Goal: Task Accomplishment & Management: Complete application form

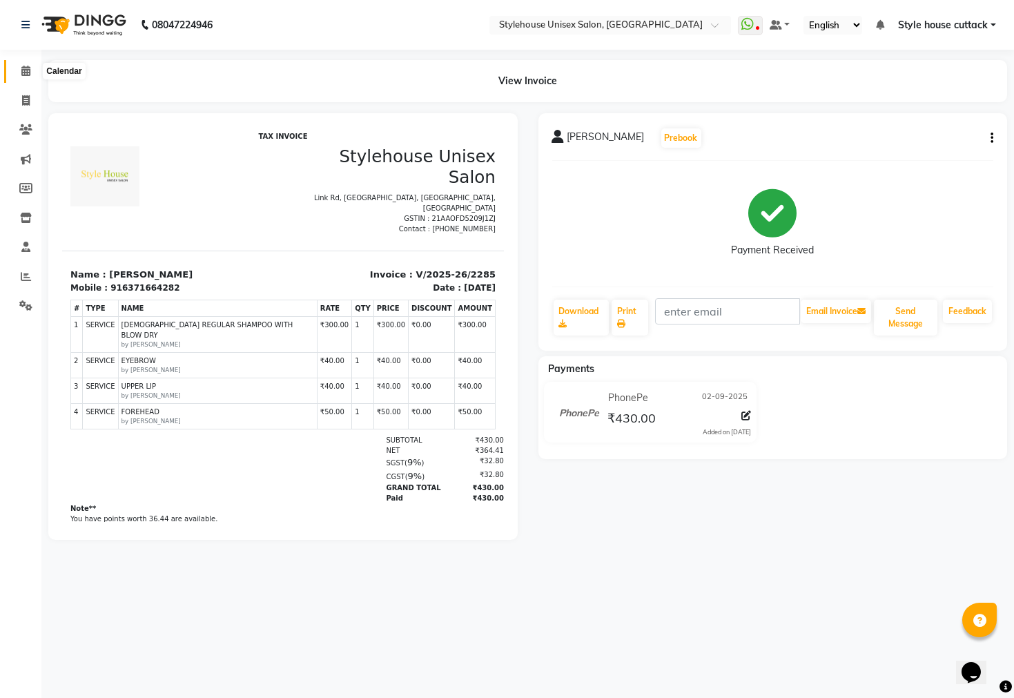
click at [15, 70] on span at bounding box center [26, 72] width 24 height 16
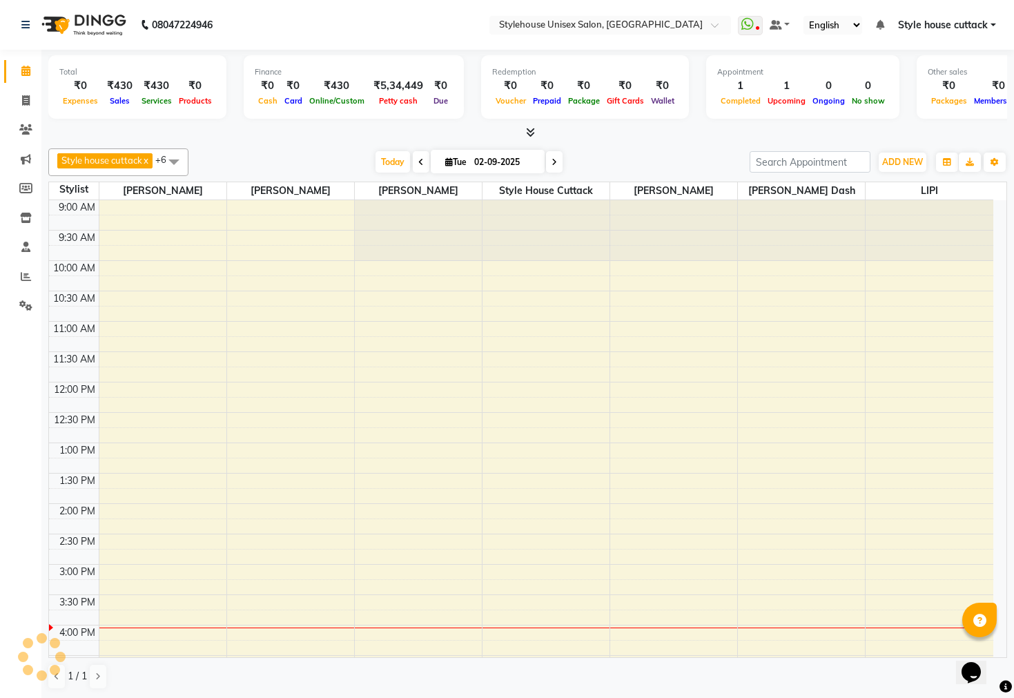
scroll to position [372, 0]
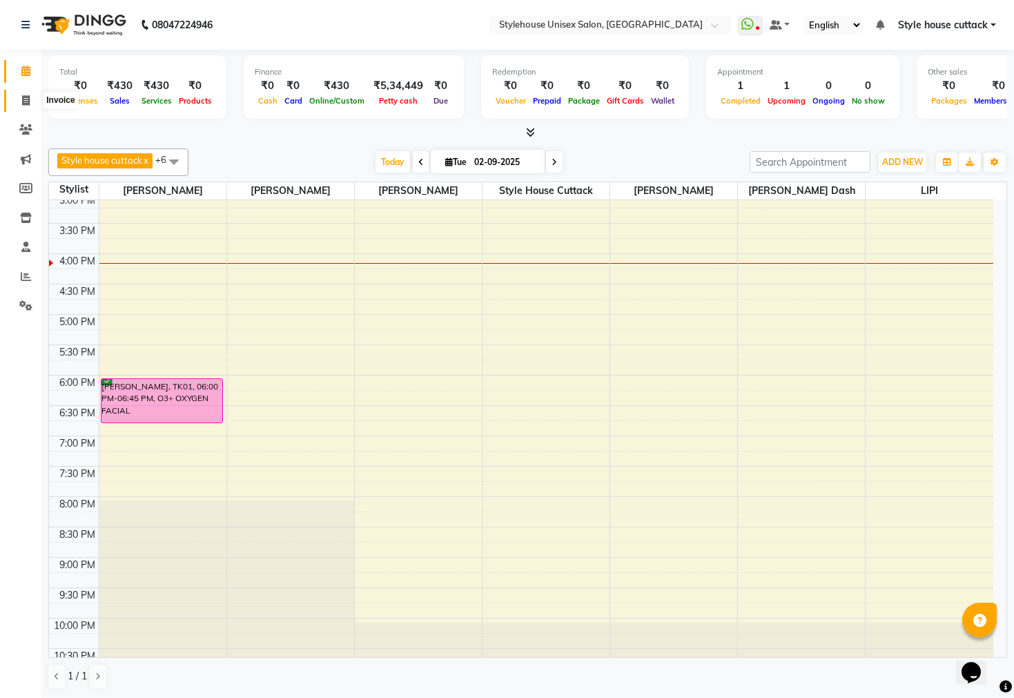
click at [28, 97] on icon at bounding box center [26, 100] width 8 height 10
select select "service"
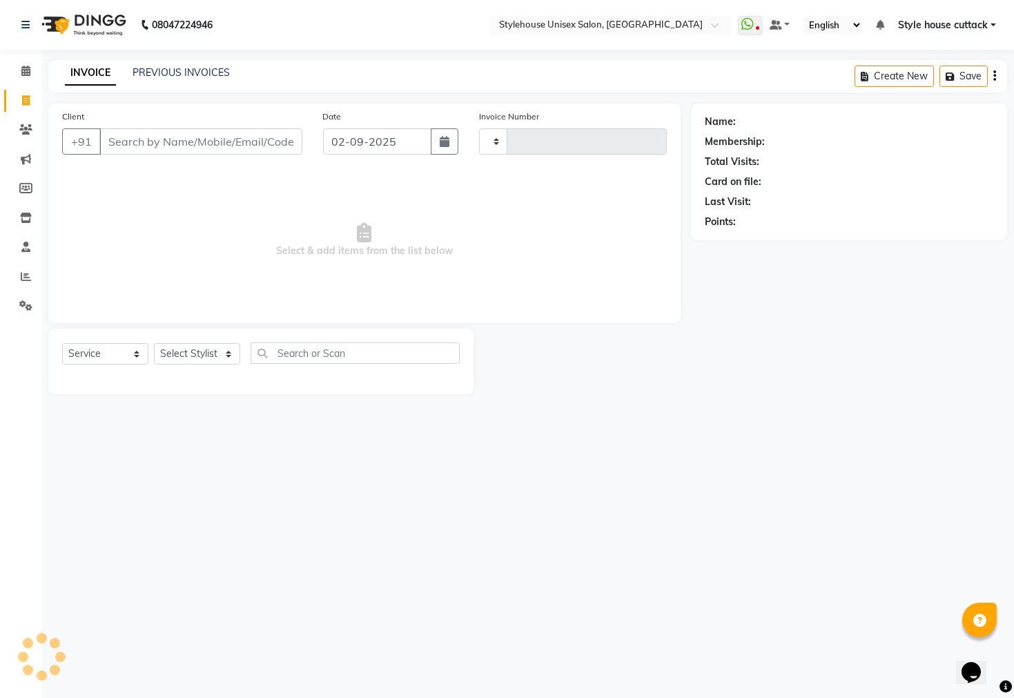
type input "2286"
select select "4222"
click at [25, 74] on icon at bounding box center [25, 71] width 9 height 10
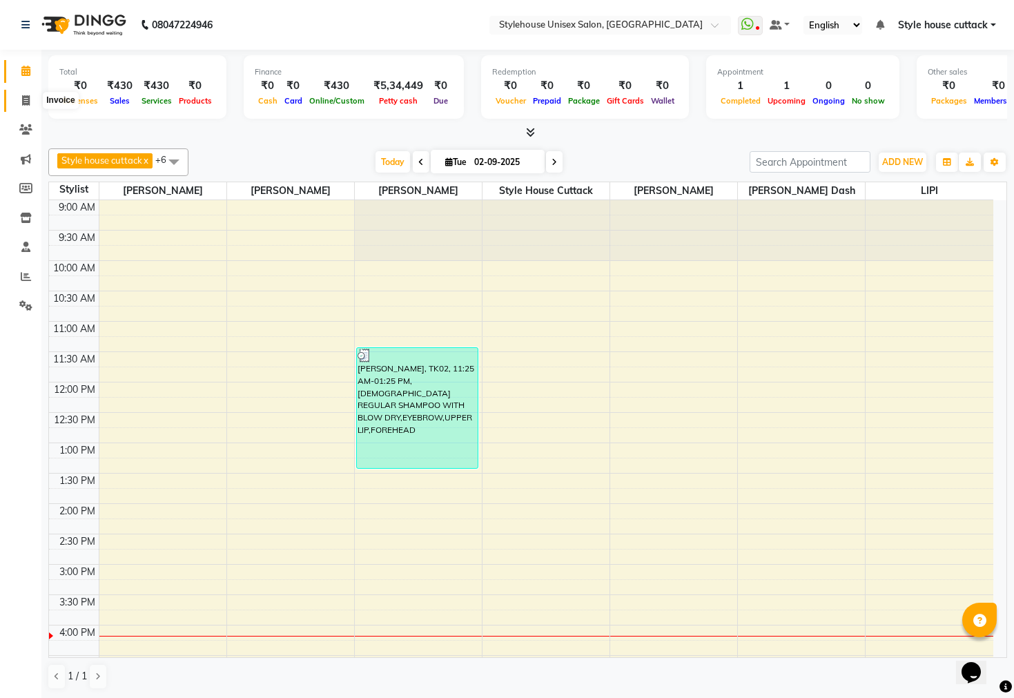
click at [23, 95] on icon at bounding box center [26, 100] width 8 height 10
select select "4222"
select select "service"
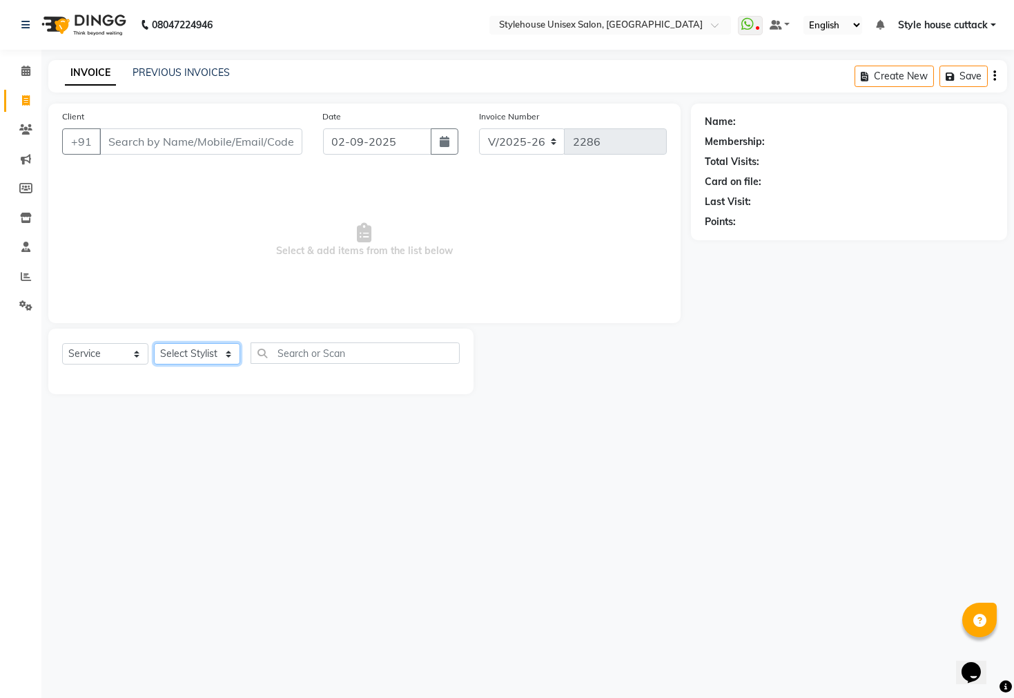
click at [181, 358] on select "Select Stylist Bharati Nanda Bikash Chintu Kanha Barik LIPI Manjit Barik Nitu B…" at bounding box center [197, 353] width 86 height 21
select select "42934"
click at [154, 344] on select "Select Stylist Bharati Nanda Bikash Chintu Kanha Barik LIPI Manjit Barik Nitu B…" at bounding box center [197, 353] width 86 height 21
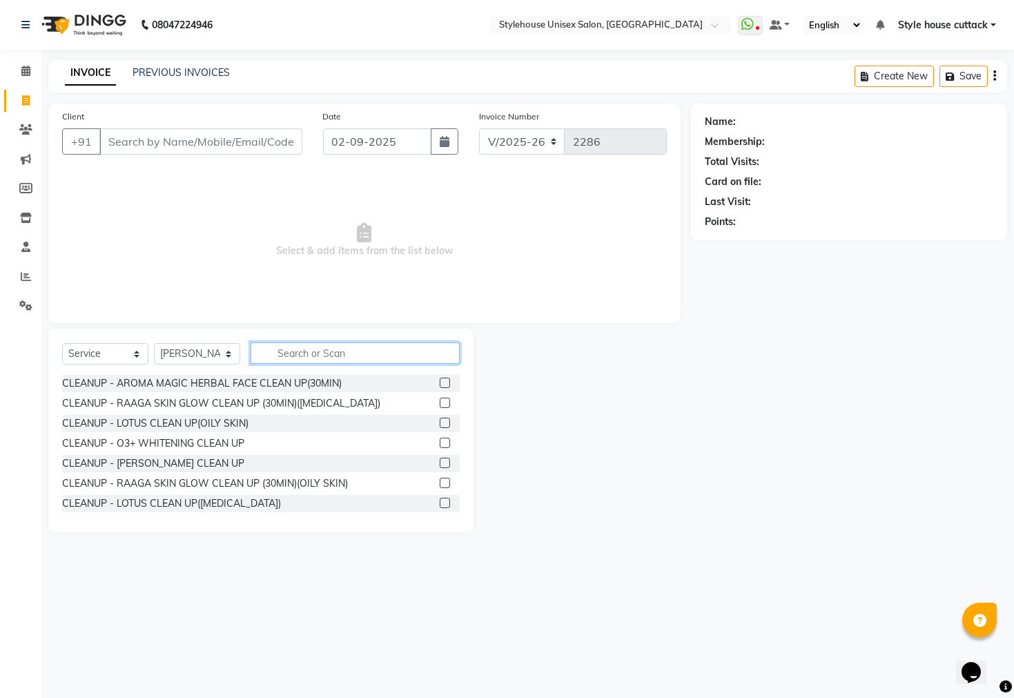
click at [288, 353] on input "text" at bounding box center [355, 353] width 209 height 21
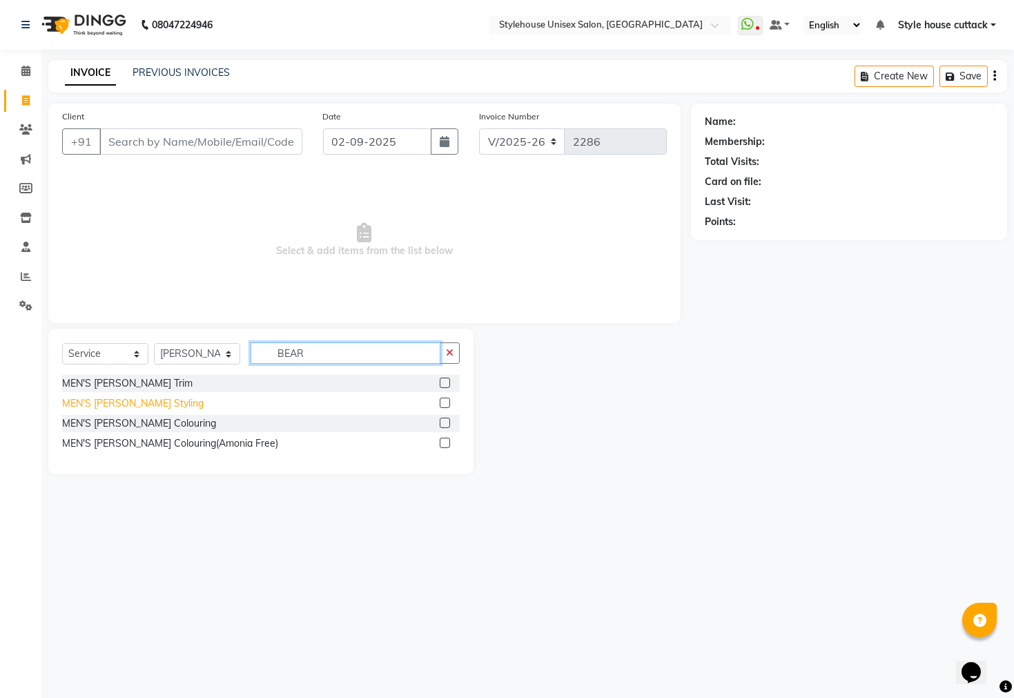
type input "BEAR"
click at [137, 405] on div "MEN'S Beard Styling" at bounding box center [133, 403] width 142 height 15
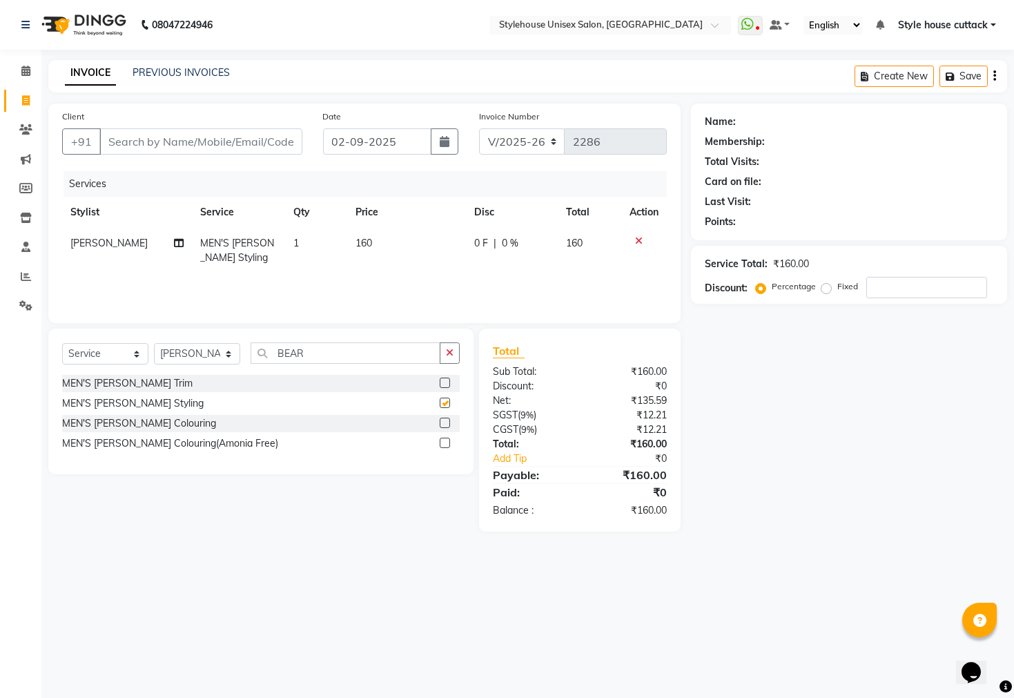
checkbox input "false"
click at [146, 137] on input "Client" at bounding box center [200, 141] width 203 height 26
click at [131, 138] on input "Client" at bounding box center [200, 141] width 203 height 26
type input "6"
type input "0"
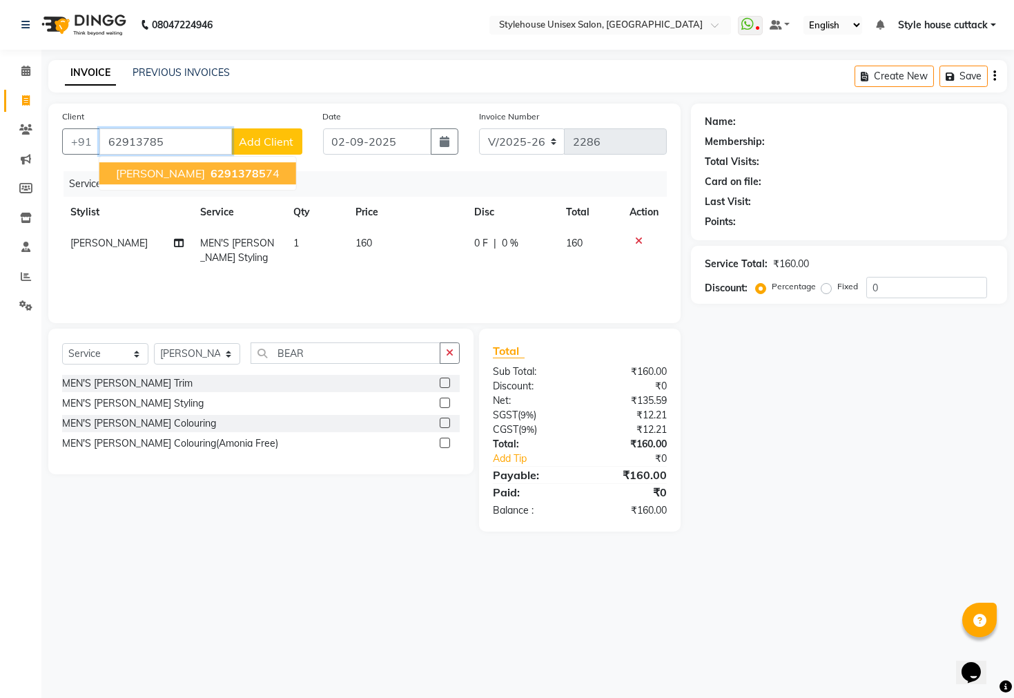
click at [135, 170] on span "HRITWIK" at bounding box center [160, 173] width 89 height 14
type input "6291378574"
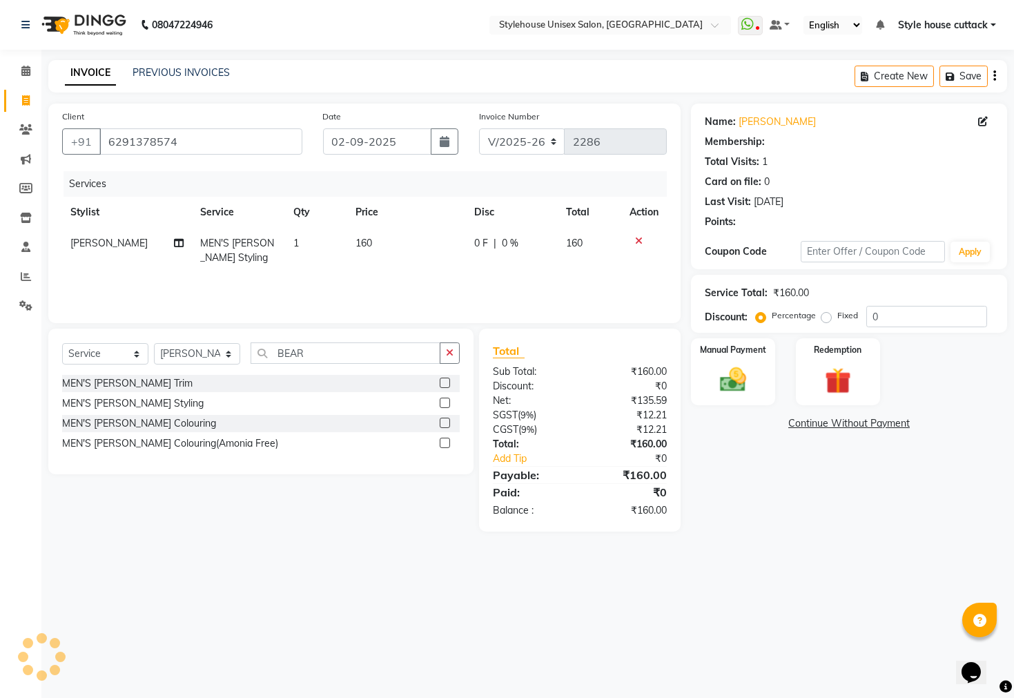
select select "1: Object"
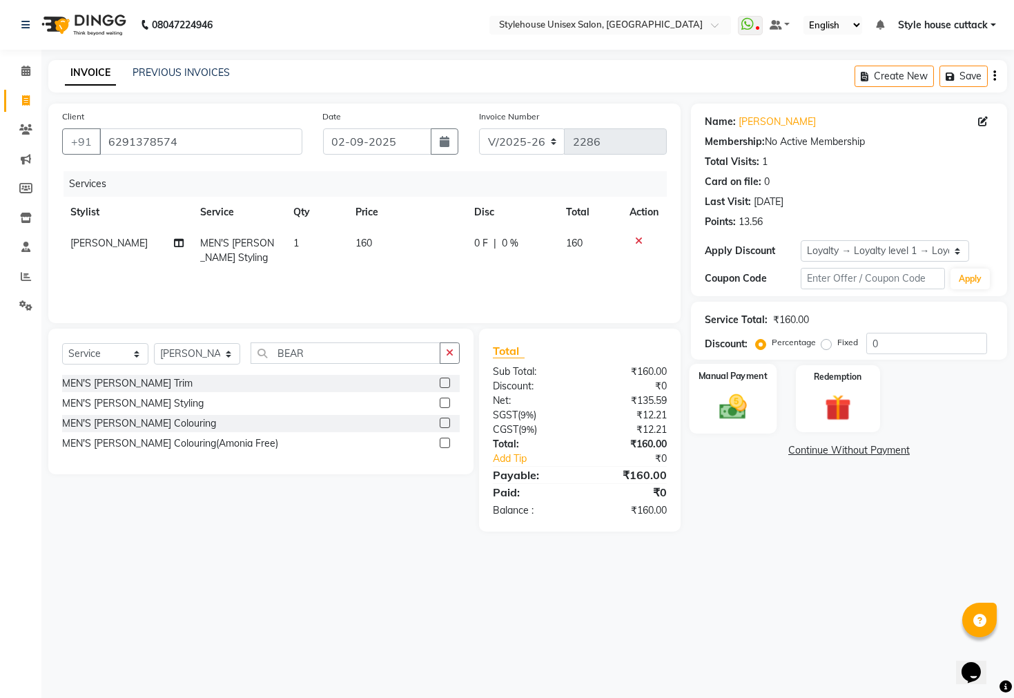
click at [727, 423] on img at bounding box center [733, 407] width 44 height 31
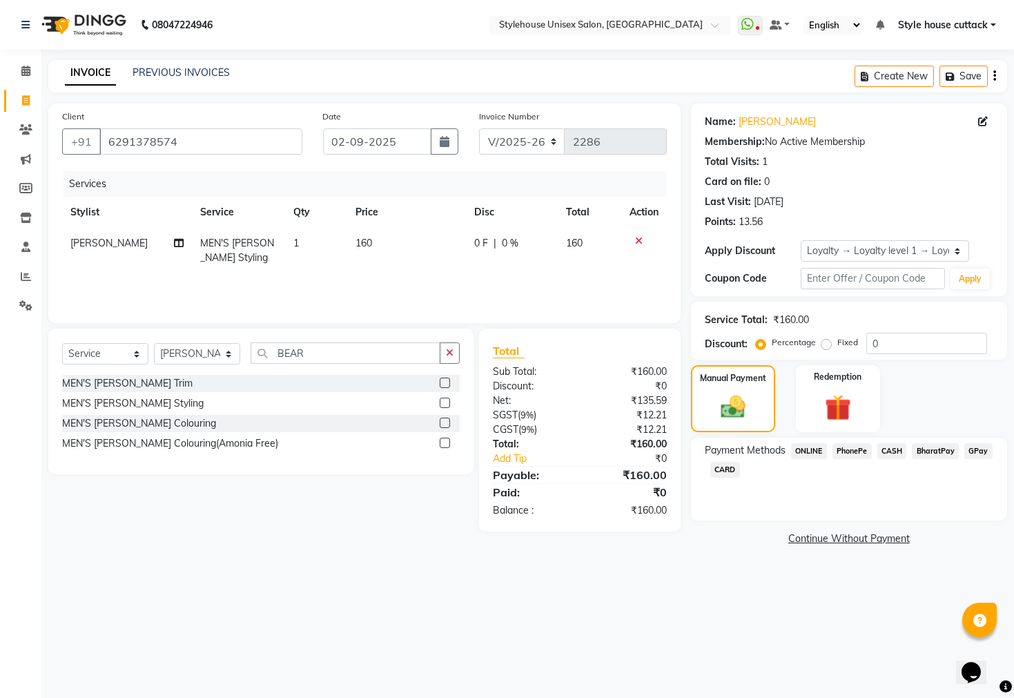
click at [860, 459] on span "PhonePe" at bounding box center [852, 451] width 39 height 16
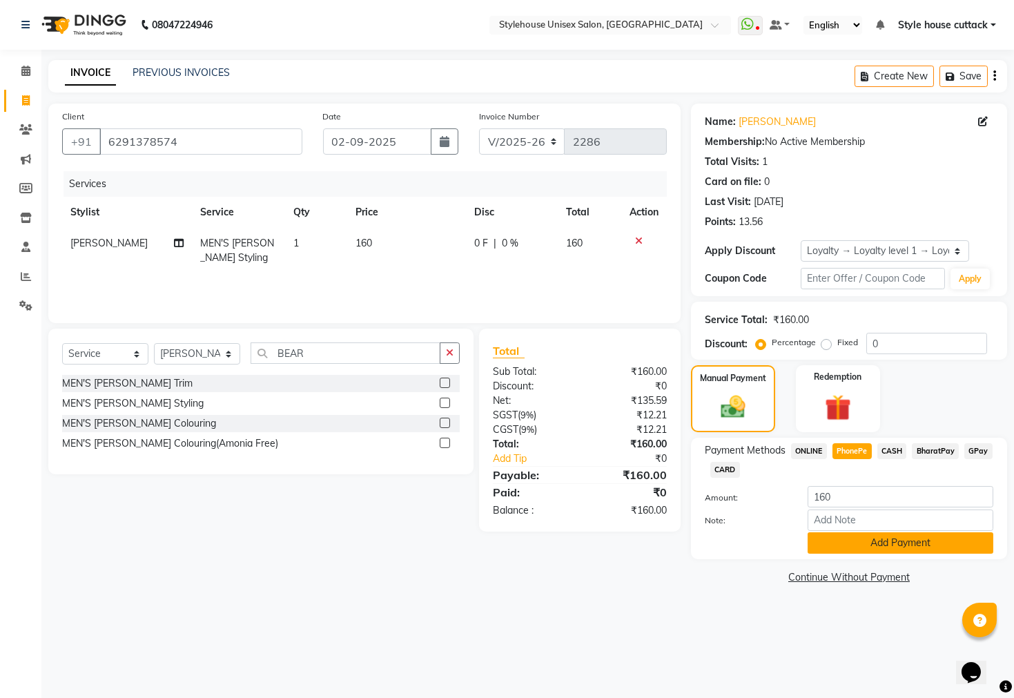
click at [845, 554] on button "Add Payment" at bounding box center [901, 542] width 186 height 21
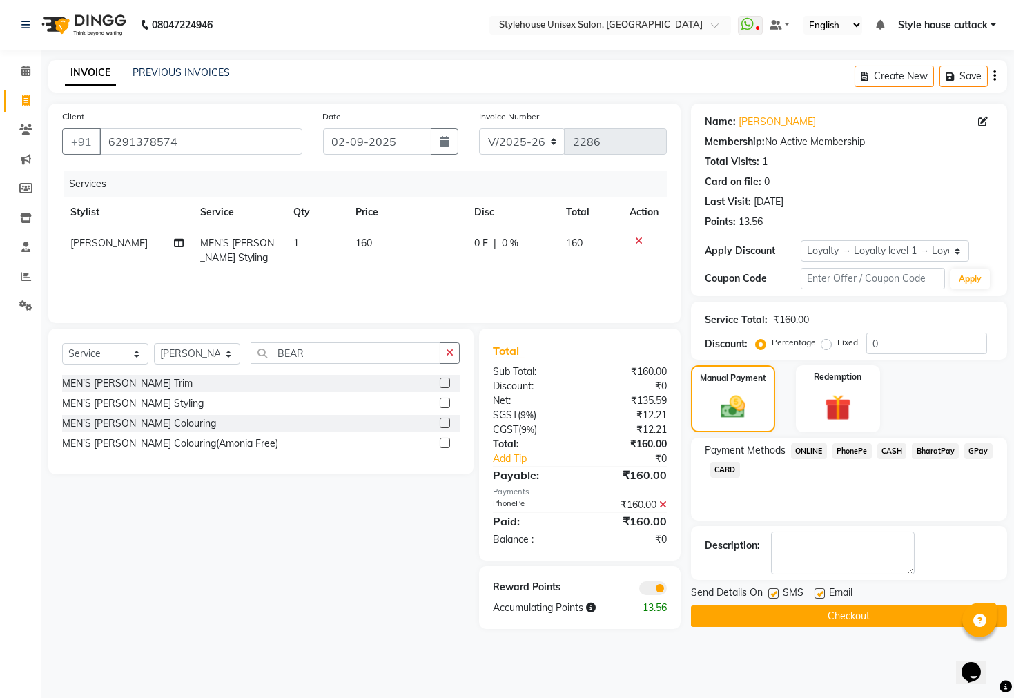
click at [849, 627] on button "Checkout" at bounding box center [849, 616] width 316 height 21
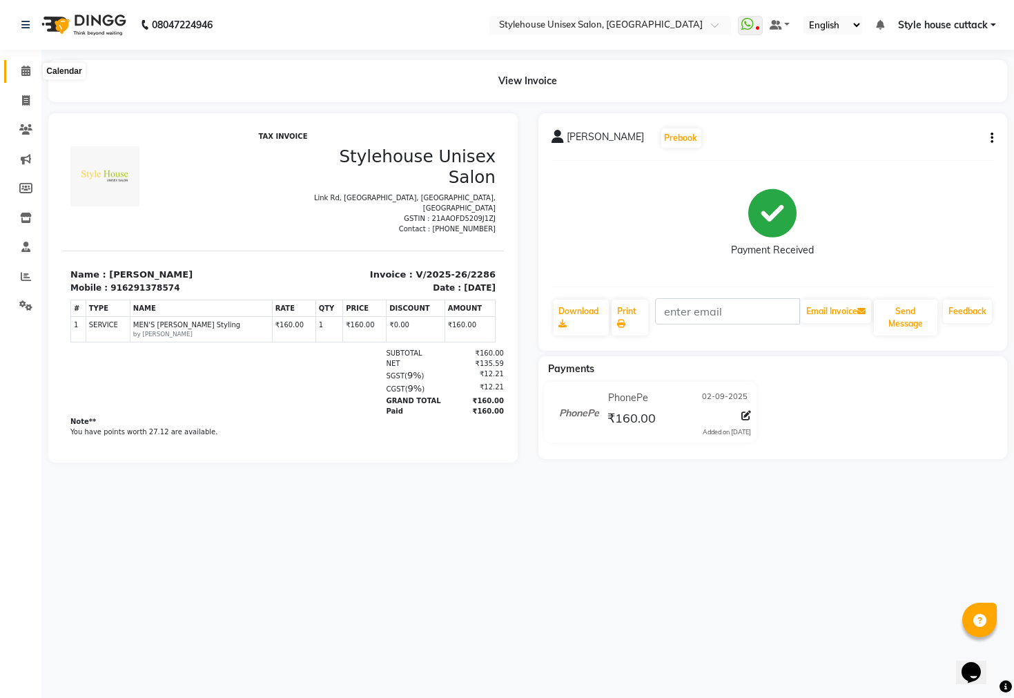
click at [21, 70] on icon at bounding box center [25, 71] width 9 height 10
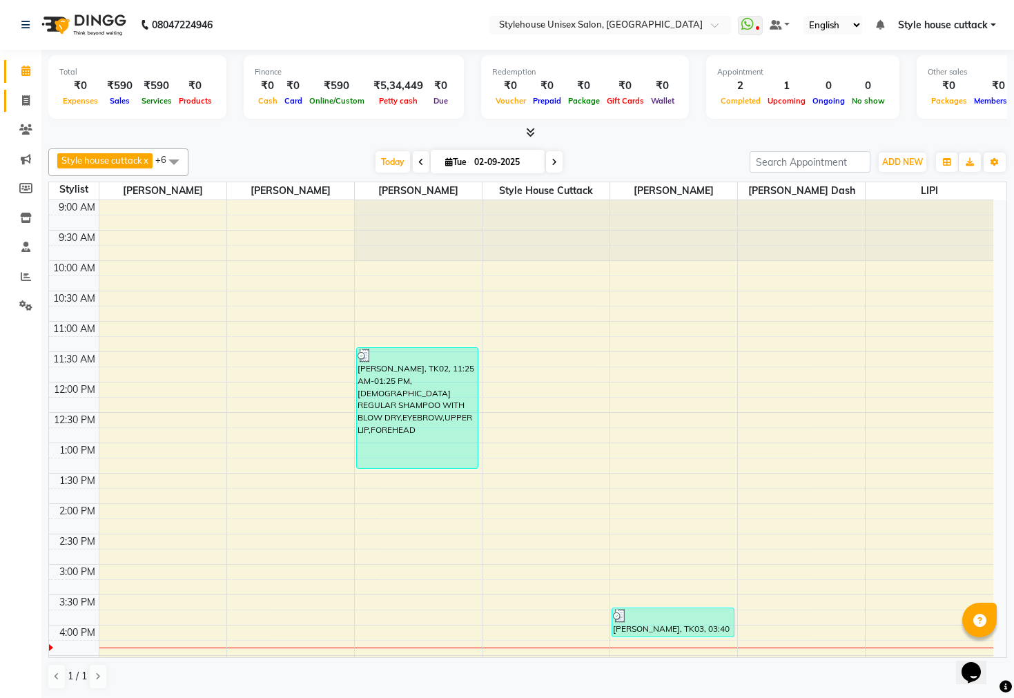
click at [25, 90] on link "Invoice" at bounding box center [20, 101] width 33 height 23
select select "4222"
select select "service"
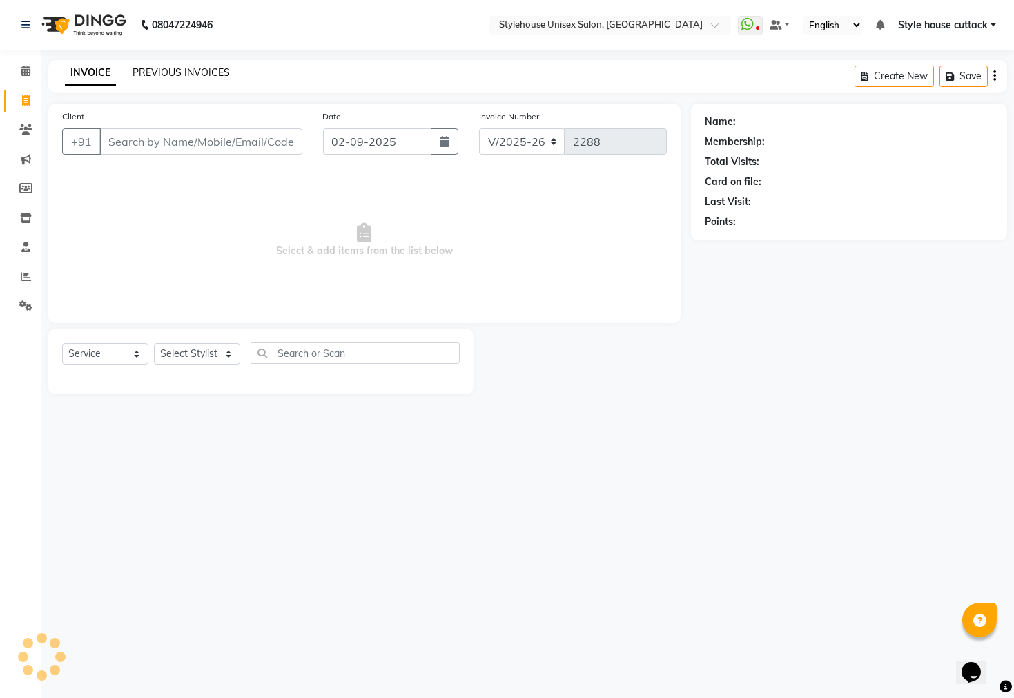
click at [155, 73] on link "PREVIOUS INVOICES" at bounding box center [181, 72] width 97 height 12
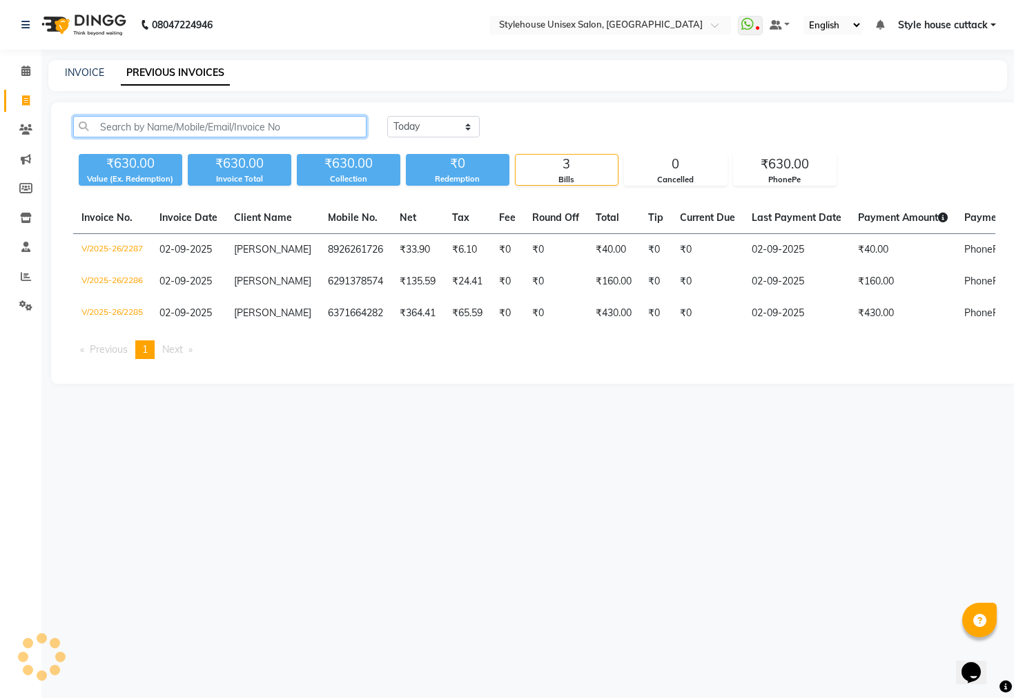
click at [112, 124] on input "text" at bounding box center [219, 126] width 293 height 21
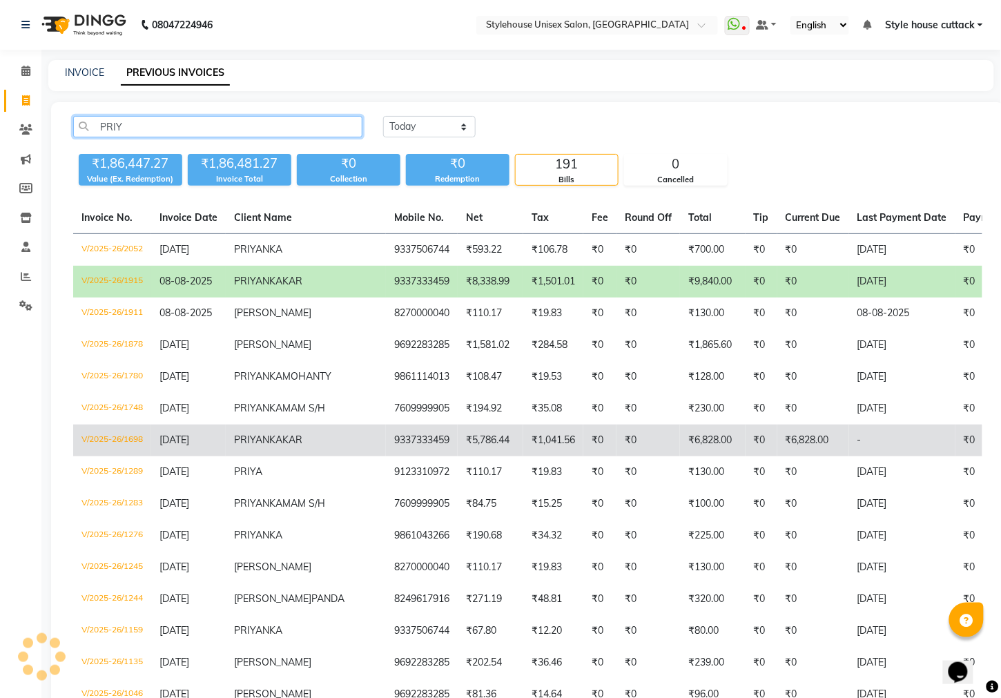
type input "PRIY"
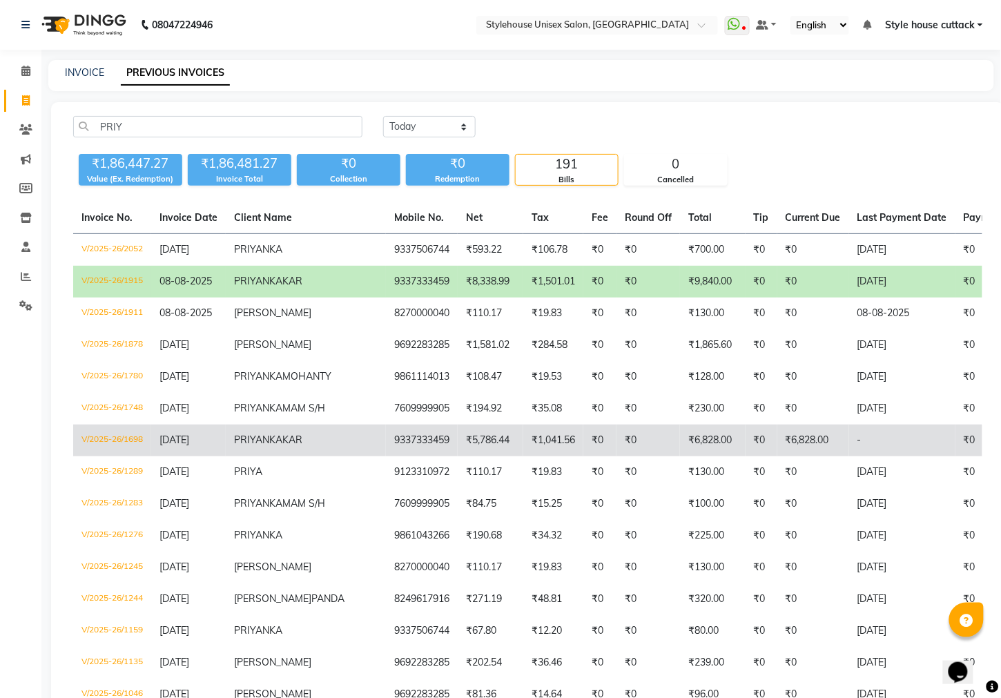
click at [680, 456] on td "₹6,828.00" at bounding box center [713, 441] width 66 height 32
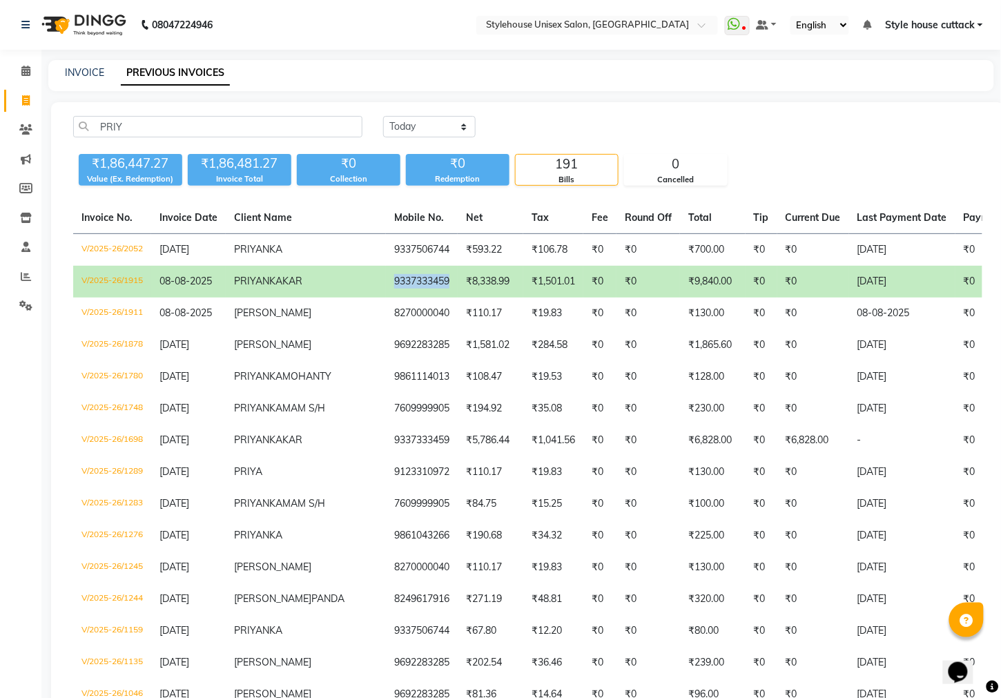
drag, startPoint x: 330, startPoint y: 282, endPoint x: 387, endPoint y: 286, distance: 57.5
click at [387, 286] on td "9337333459" at bounding box center [422, 282] width 72 height 32
copy td "9337333459"
click at [451, 75] on div "INVOICE PREVIOUS INVOICES" at bounding box center [512, 73] width 929 height 15
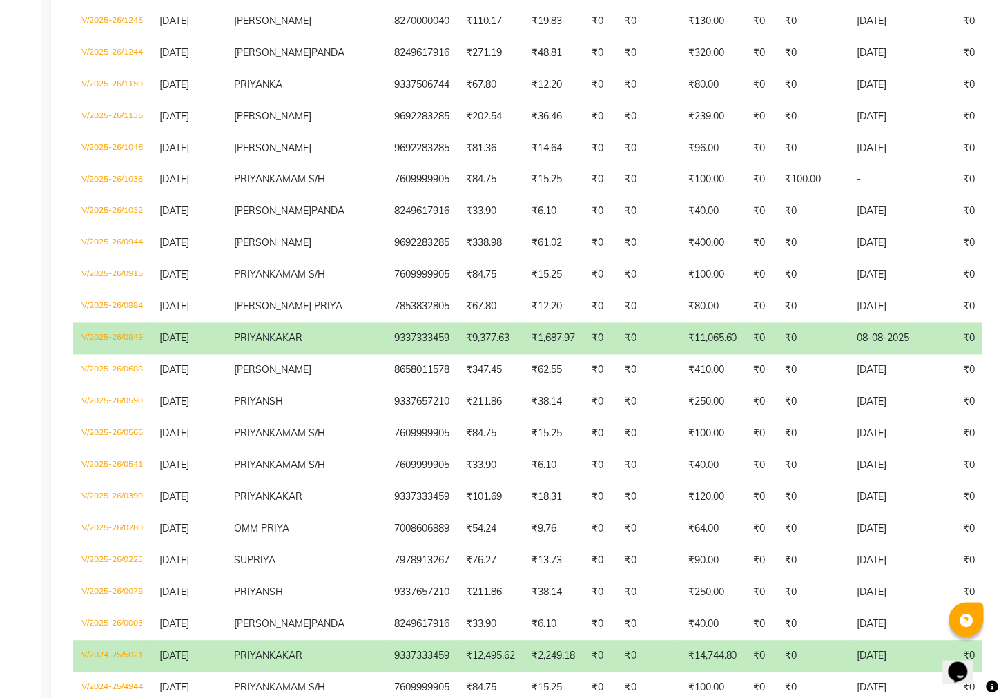
scroll to position [604, 0]
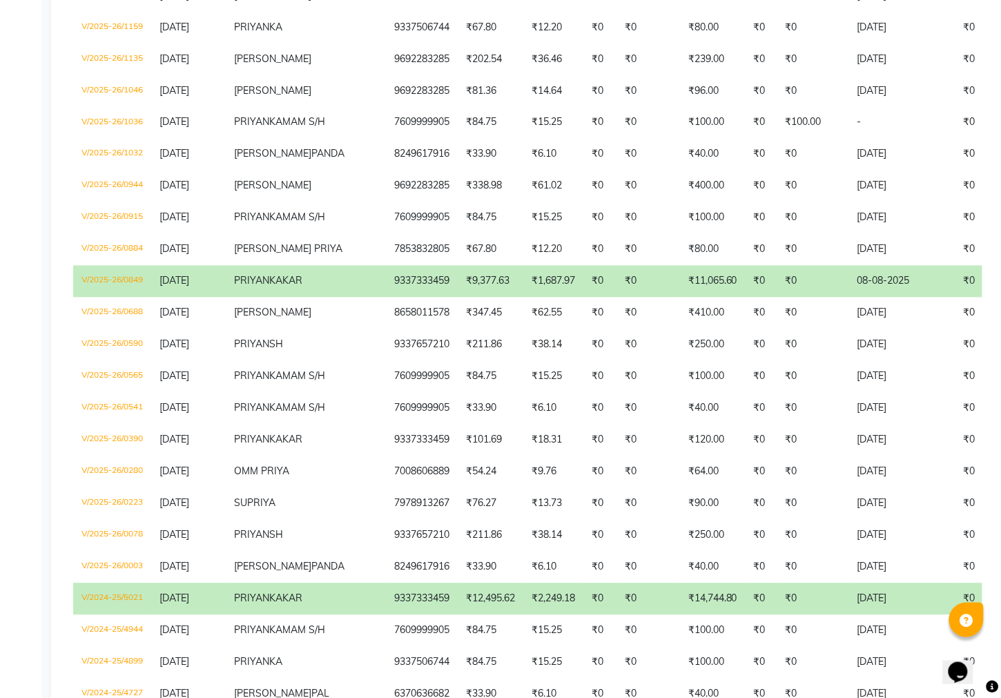
click at [584, 298] on td "₹0" at bounding box center [600, 282] width 33 height 32
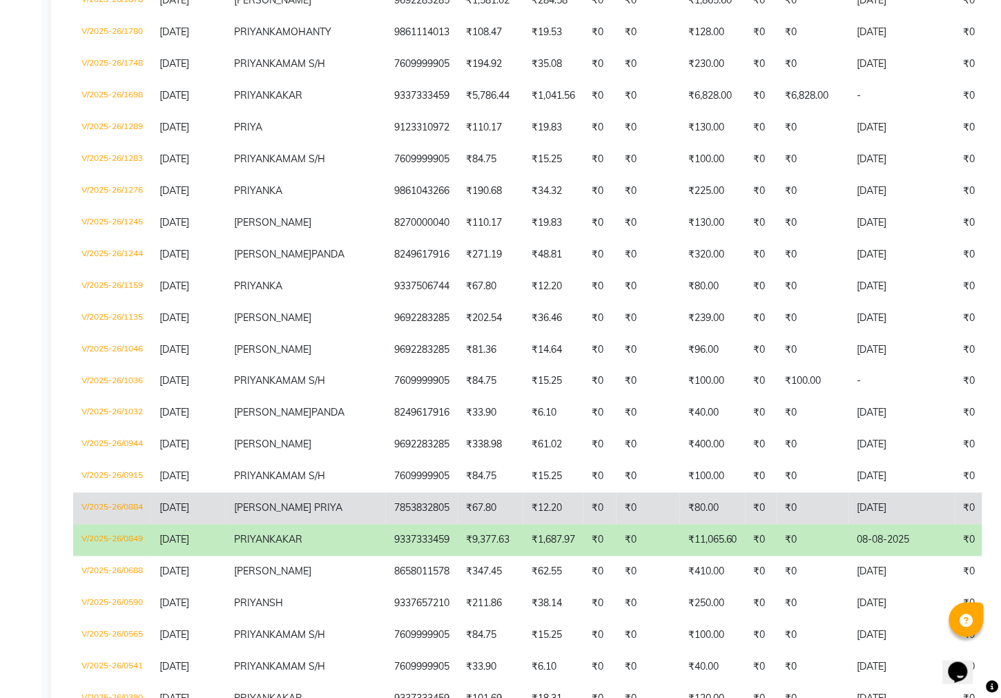
scroll to position [258, 0]
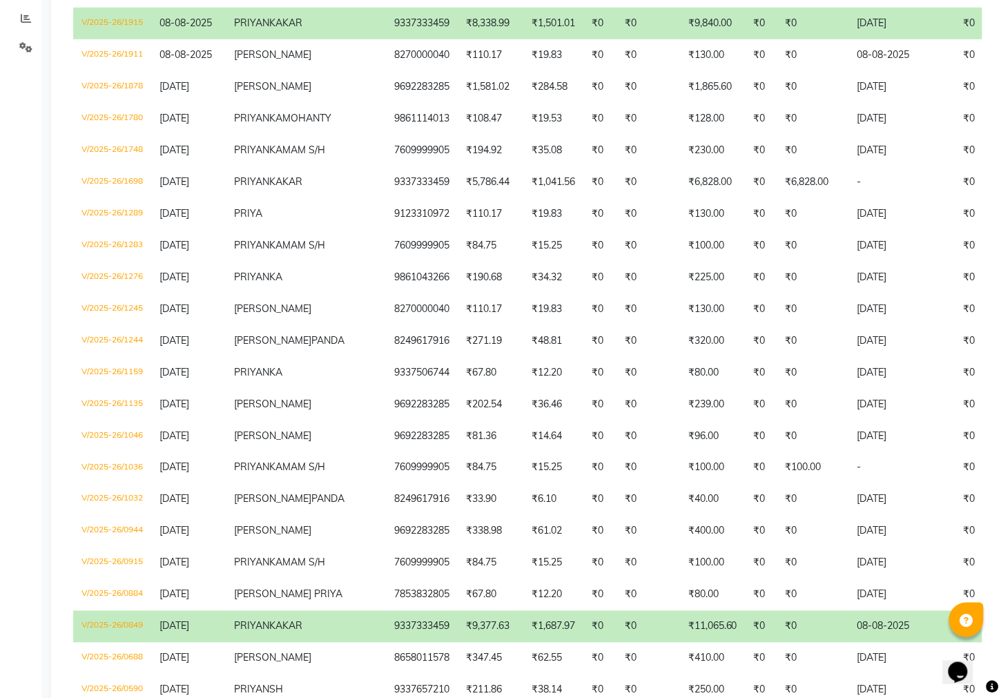
click at [523, 19] on td "₹1,501.01" at bounding box center [553, 24] width 60 height 32
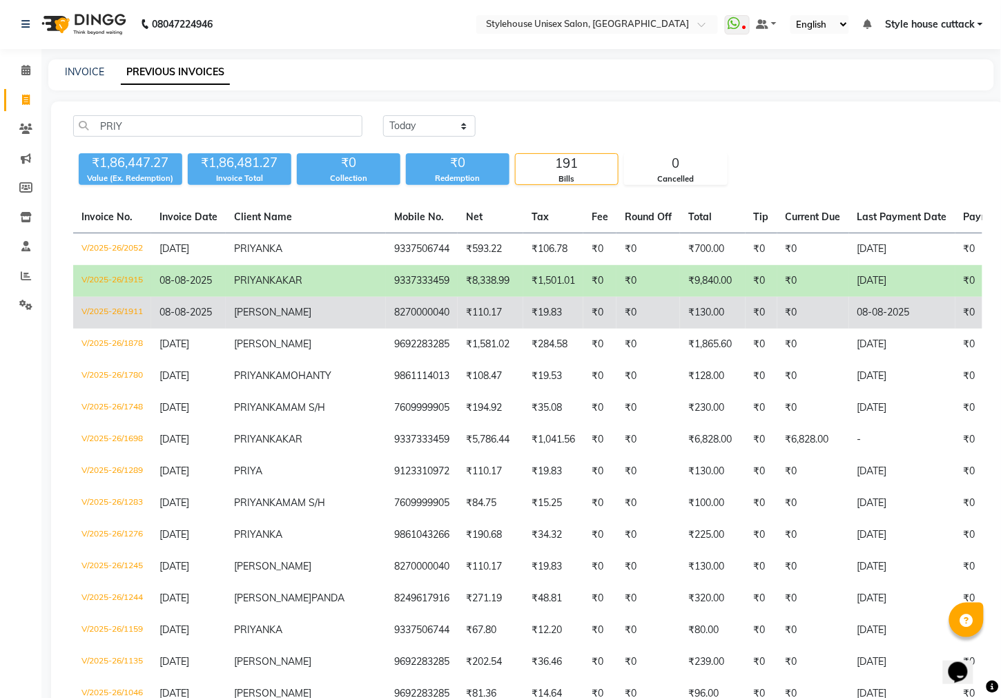
scroll to position [0, 0]
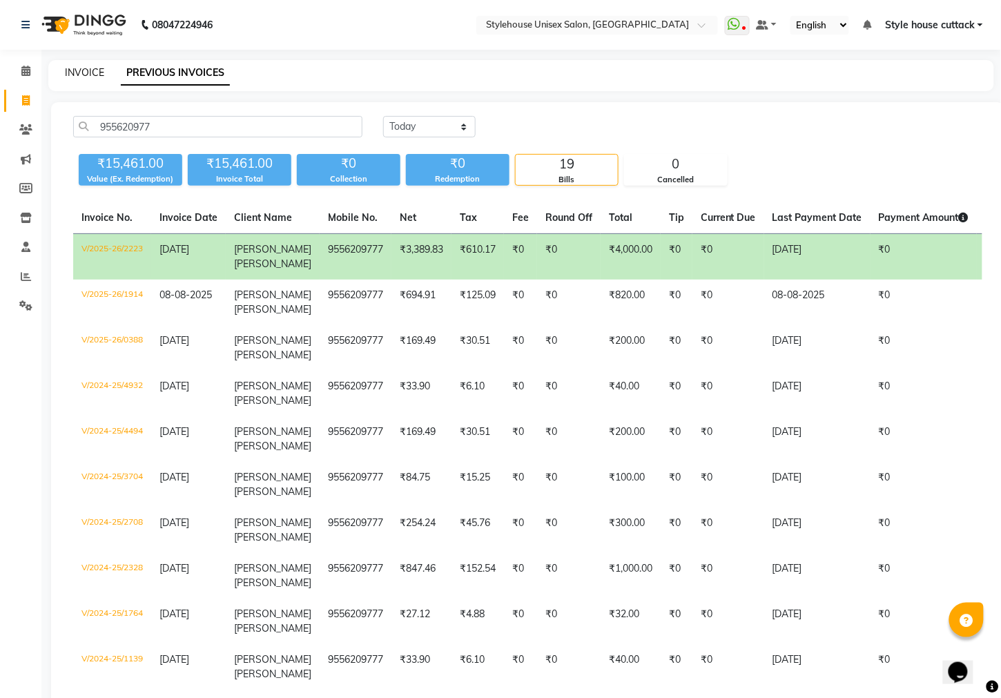
click at [75, 73] on link "INVOICE" at bounding box center [84, 72] width 39 height 12
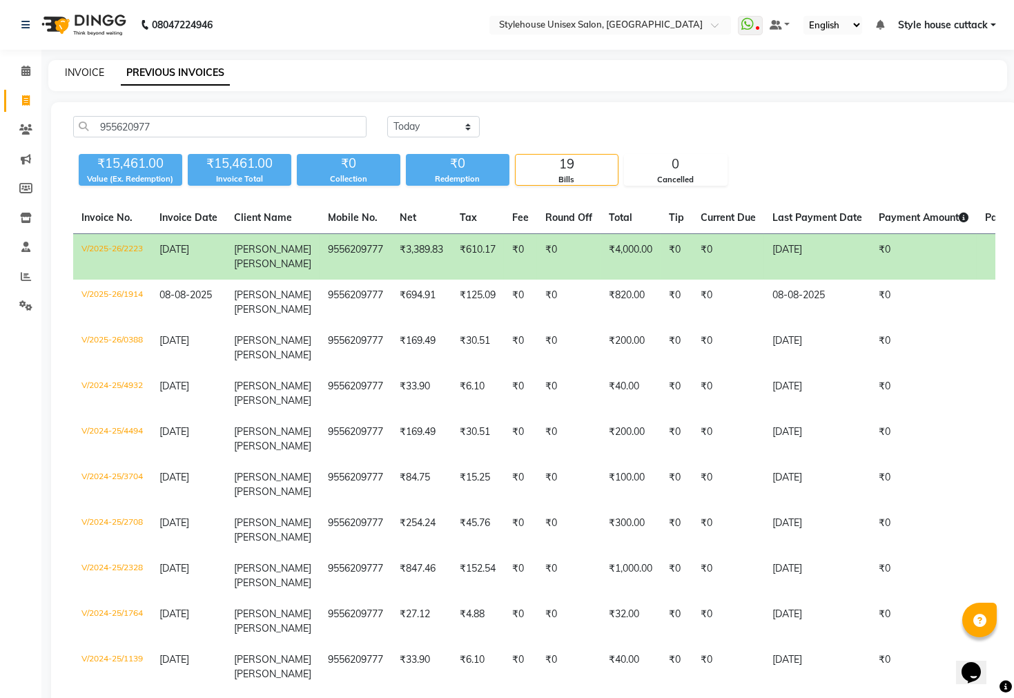
select select "4222"
select select "service"
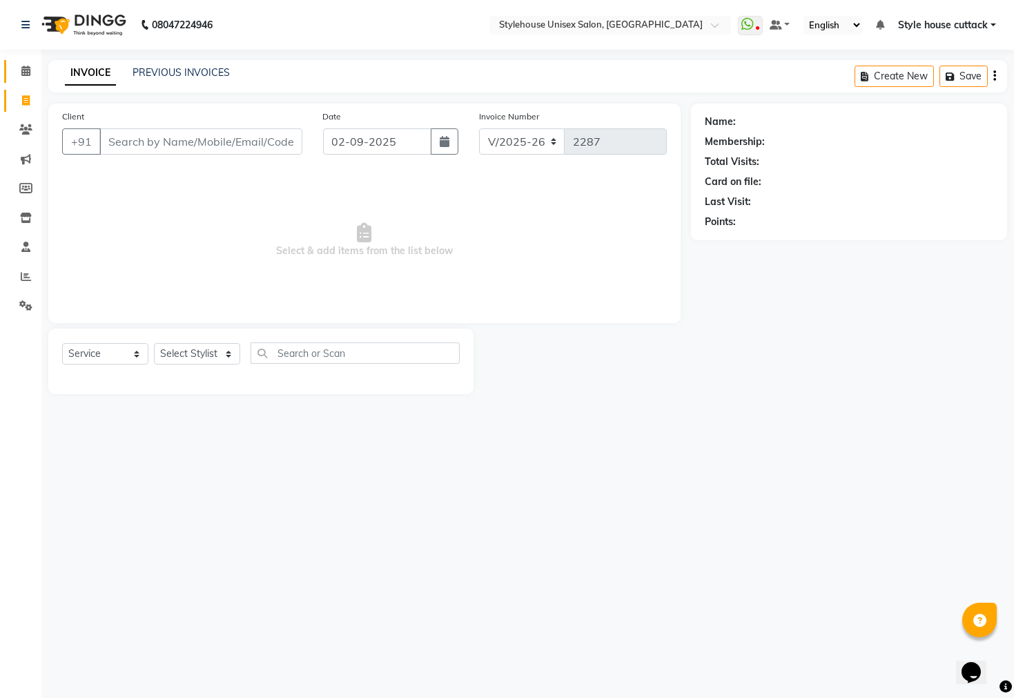
click at [23, 72] on icon at bounding box center [25, 71] width 9 height 10
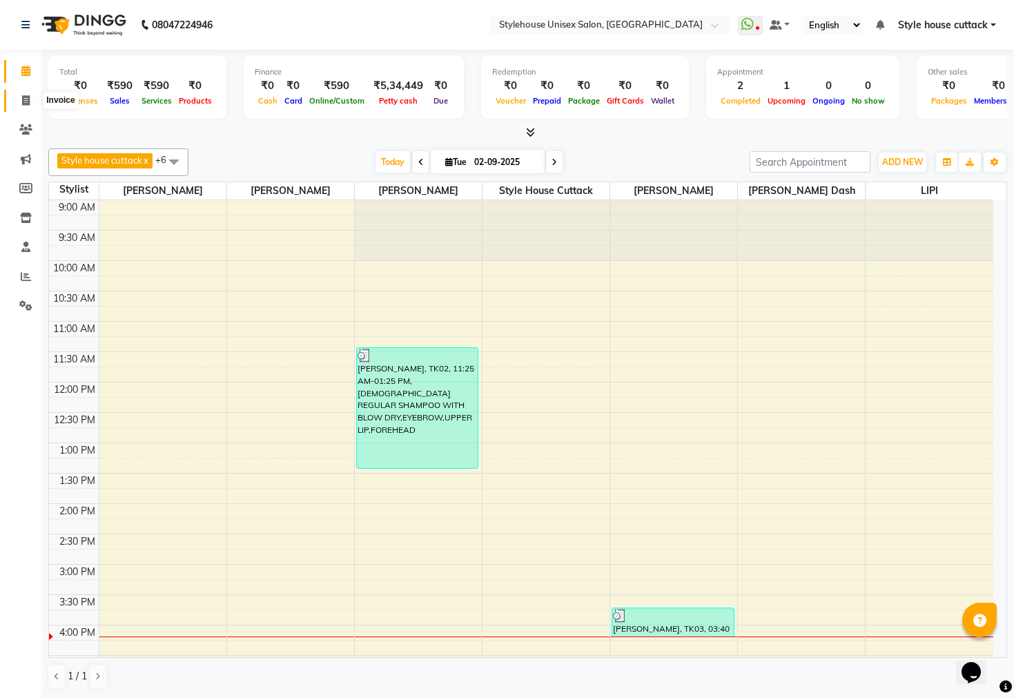
click at [19, 103] on span at bounding box center [26, 101] width 24 height 16
select select "4222"
select select "service"
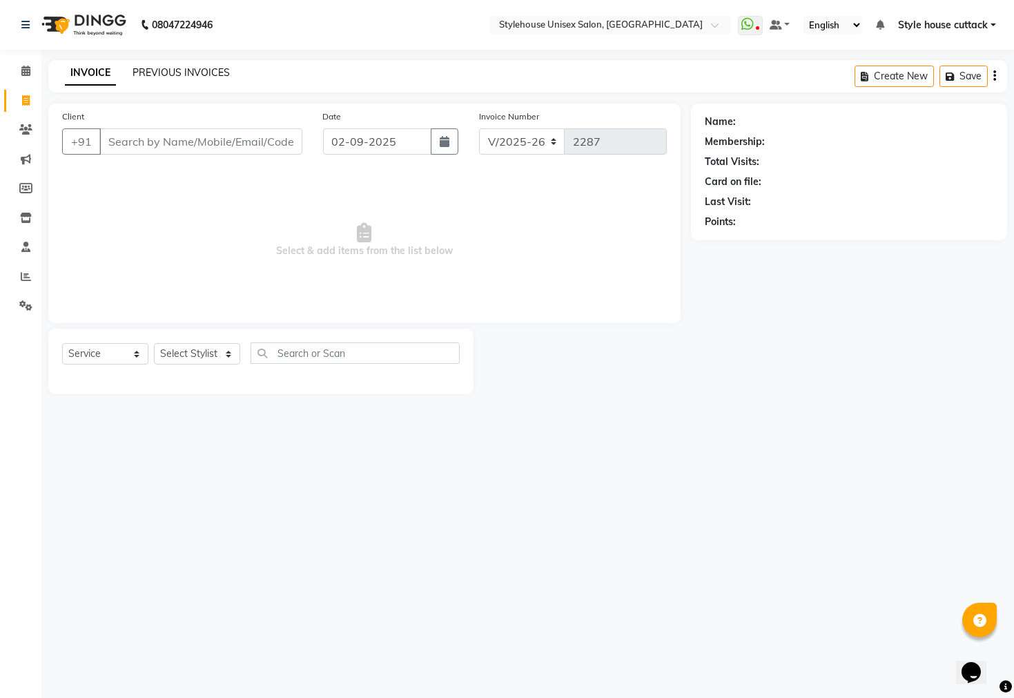
click at [204, 76] on link "PREVIOUS INVOICES" at bounding box center [181, 72] width 97 height 12
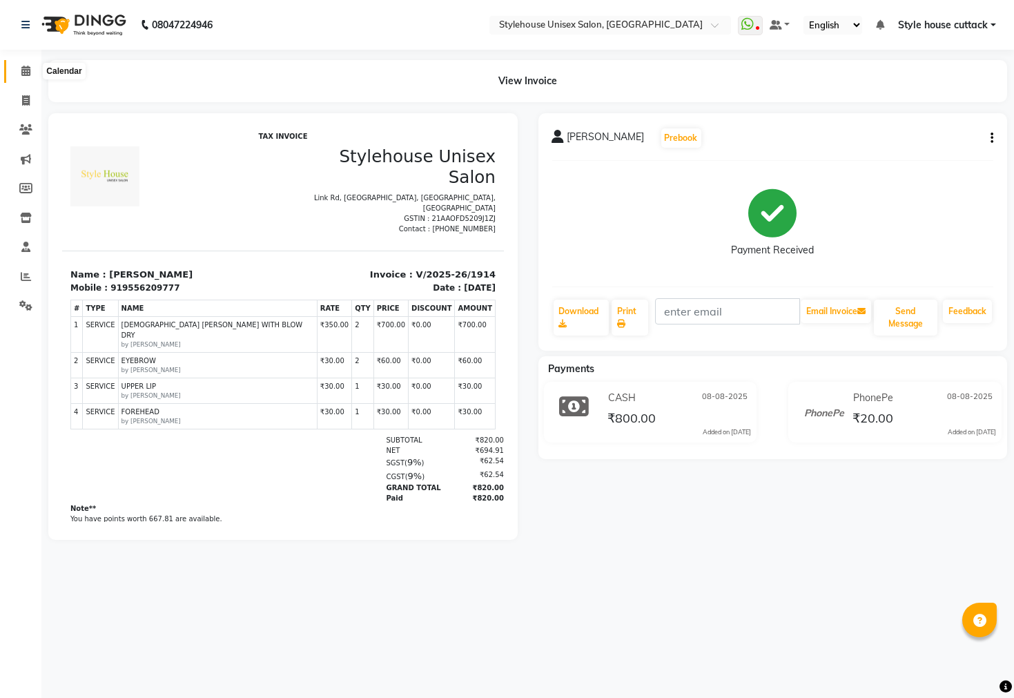
click at [22, 73] on icon at bounding box center [25, 71] width 9 height 10
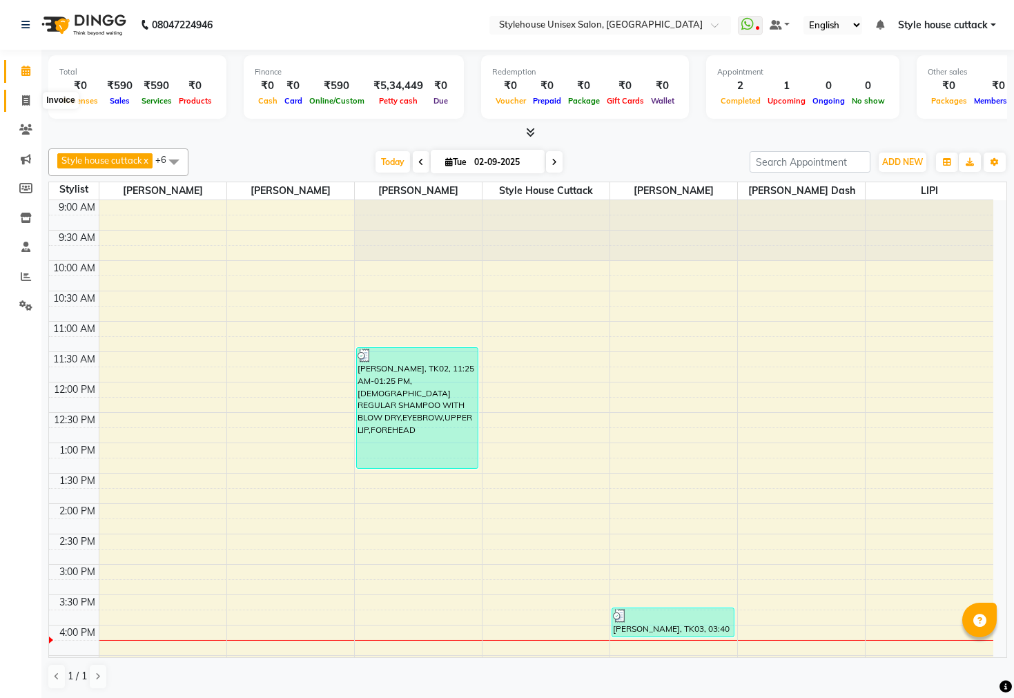
click at [15, 97] on span at bounding box center [26, 101] width 24 height 16
select select "4222"
select select "service"
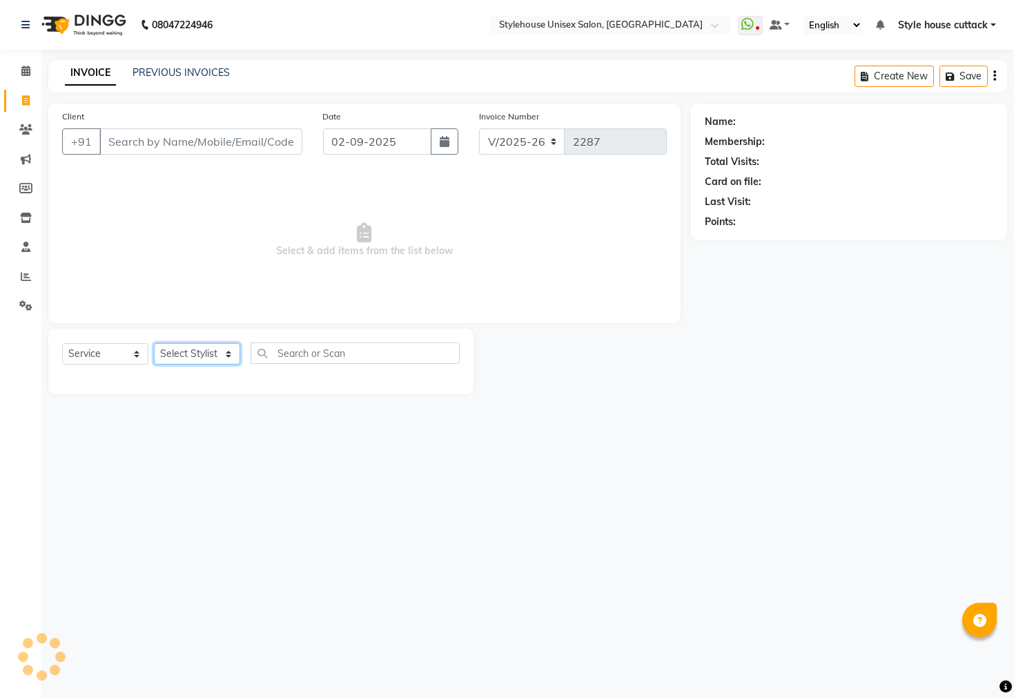
click at [186, 356] on select "Select Stylist Bharati Nanda Bikash Chintu Kanha Barik LIPI Manjit Barik Nitu B…" at bounding box center [197, 353] width 86 height 21
select select "26078"
click at [154, 344] on select "Select Stylist Bharati Nanda Bikash Chintu Kanha Barik LIPI Manjit Barik Nitu B…" at bounding box center [197, 353] width 86 height 21
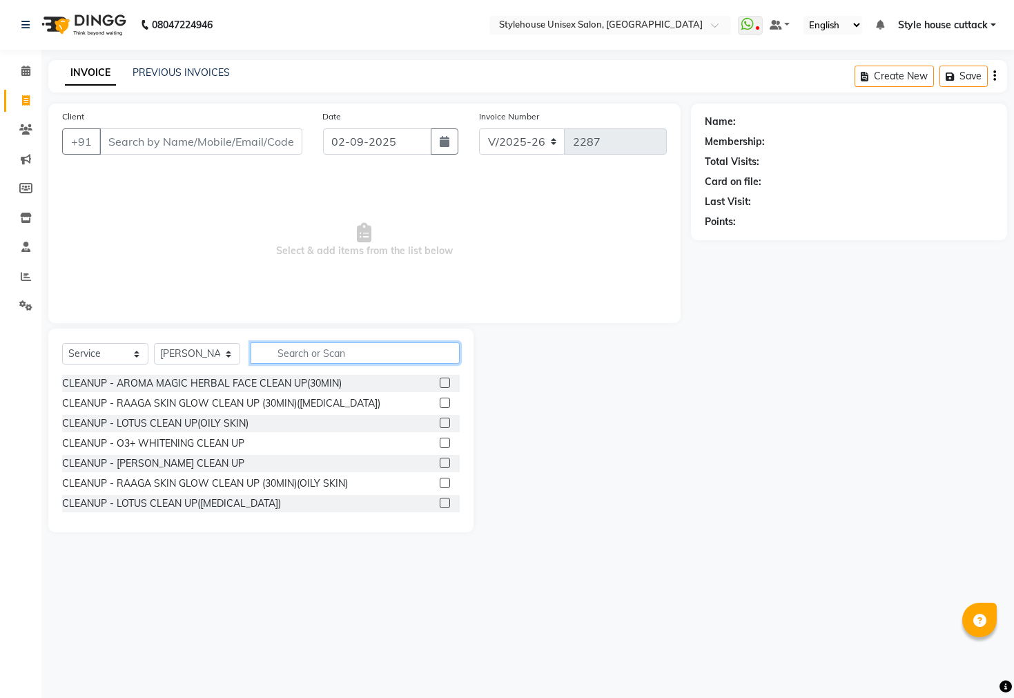
click at [272, 358] on input "text" at bounding box center [355, 353] width 209 height 21
click at [110, 134] on input "Client" at bounding box center [200, 141] width 203 height 26
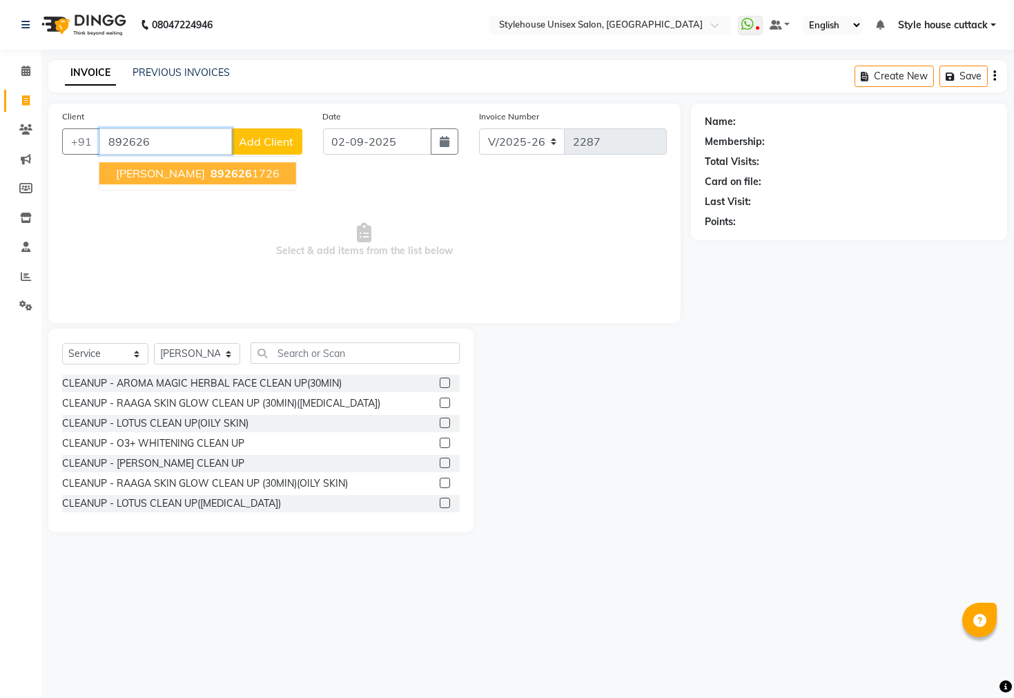
click at [161, 173] on span "[PERSON_NAME]" at bounding box center [160, 173] width 89 height 14
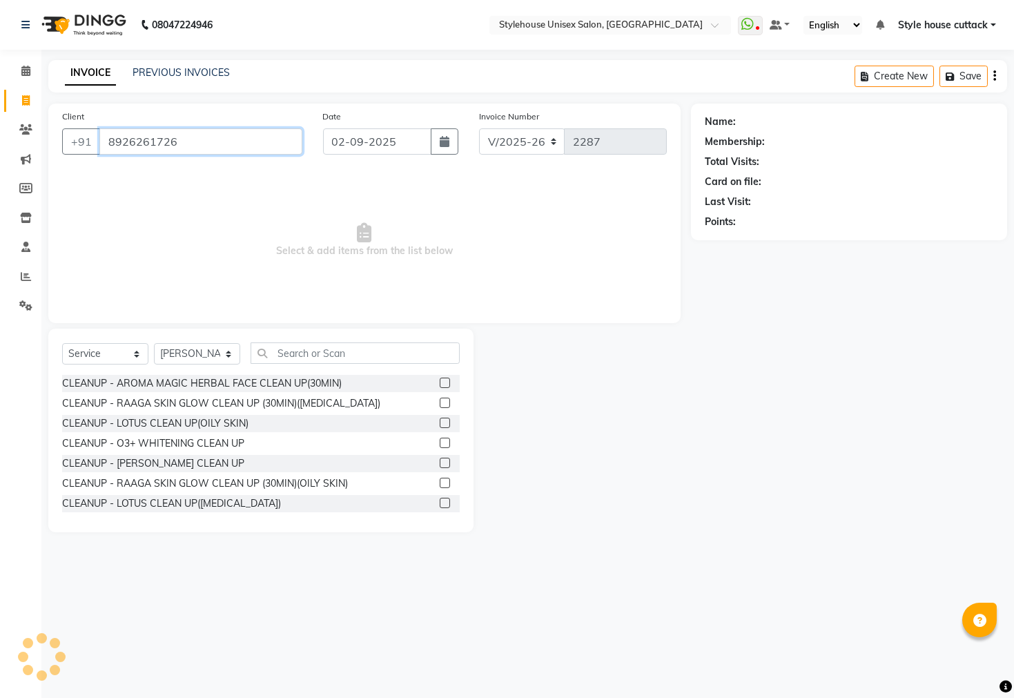
type input "8926261726"
select select "1: Object"
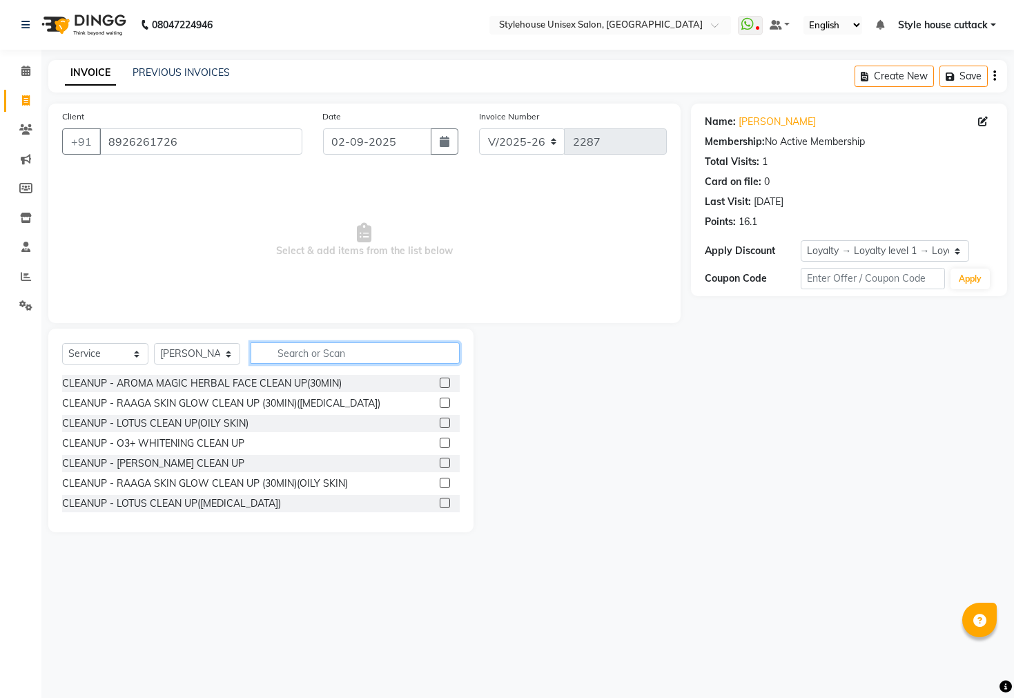
click at [318, 356] on input "text" at bounding box center [355, 353] width 209 height 21
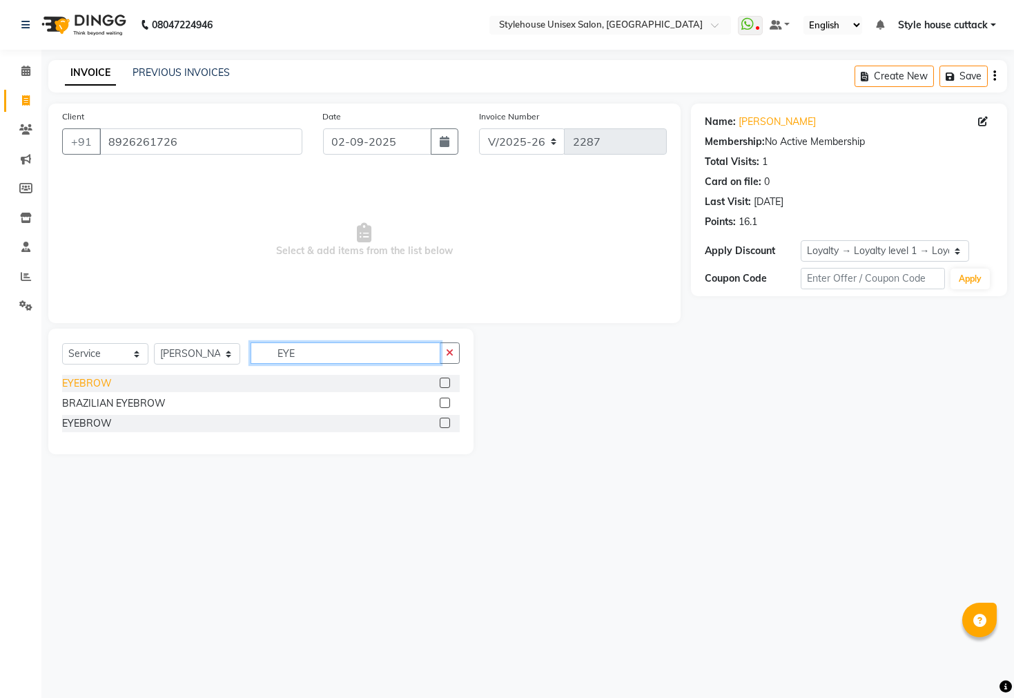
type input "EYE"
click at [77, 388] on div "EYEBROW" at bounding box center [87, 383] width 50 height 15
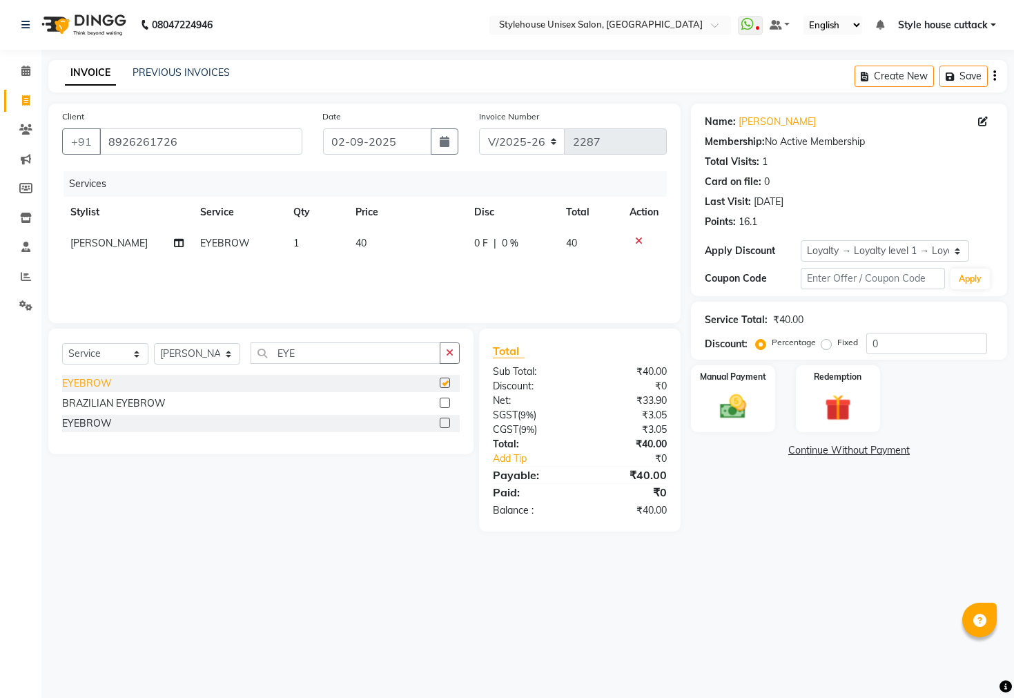
checkbox input "false"
click at [742, 423] on img at bounding box center [733, 407] width 44 height 31
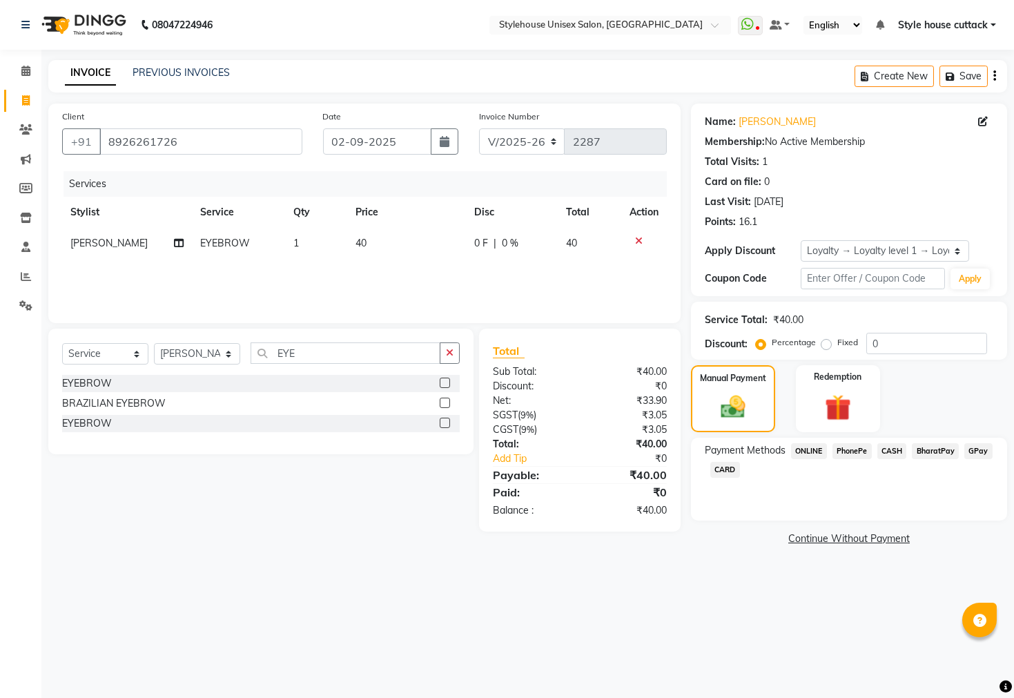
click at [865, 459] on span "PhonePe" at bounding box center [852, 451] width 39 height 16
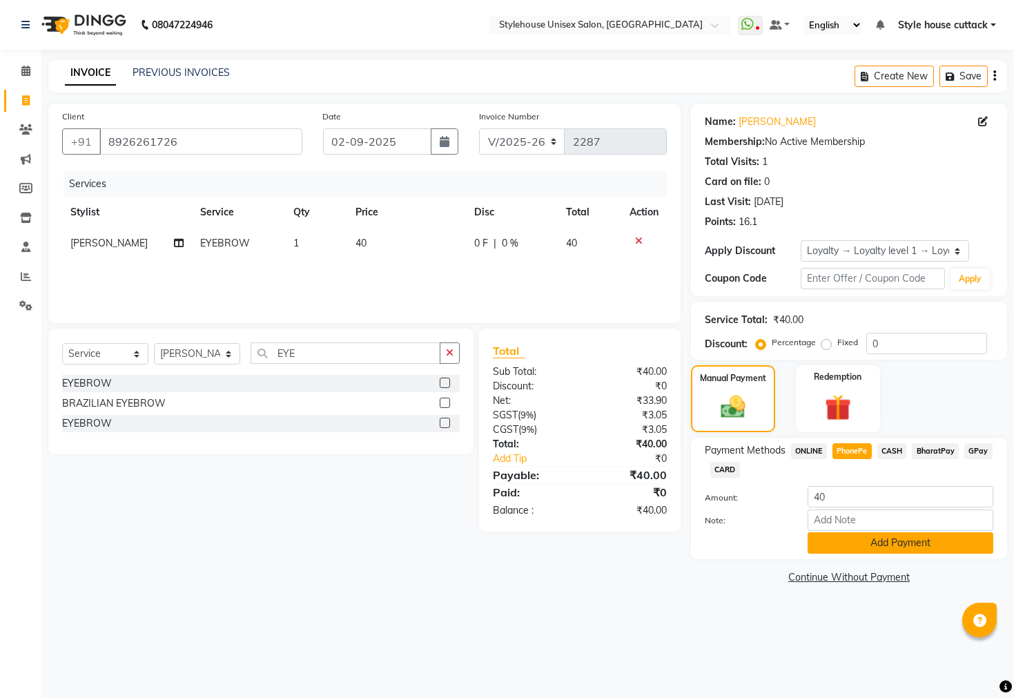
click at [864, 554] on button "Add Payment" at bounding box center [901, 542] width 186 height 21
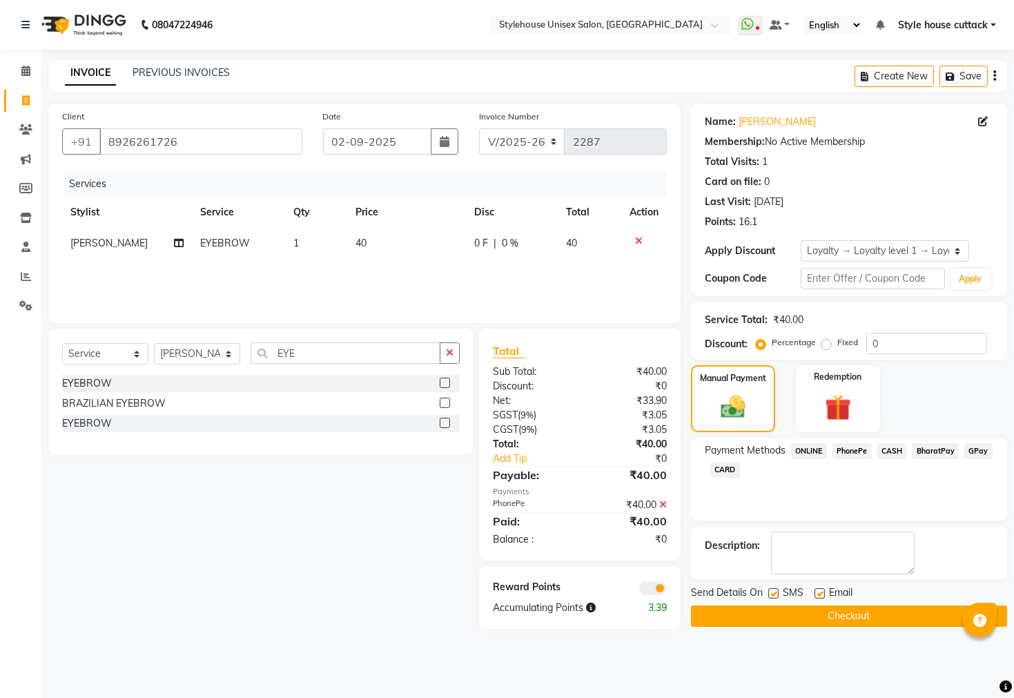
click at [861, 627] on button "Checkout" at bounding box center [849, 616] width 316 height 21
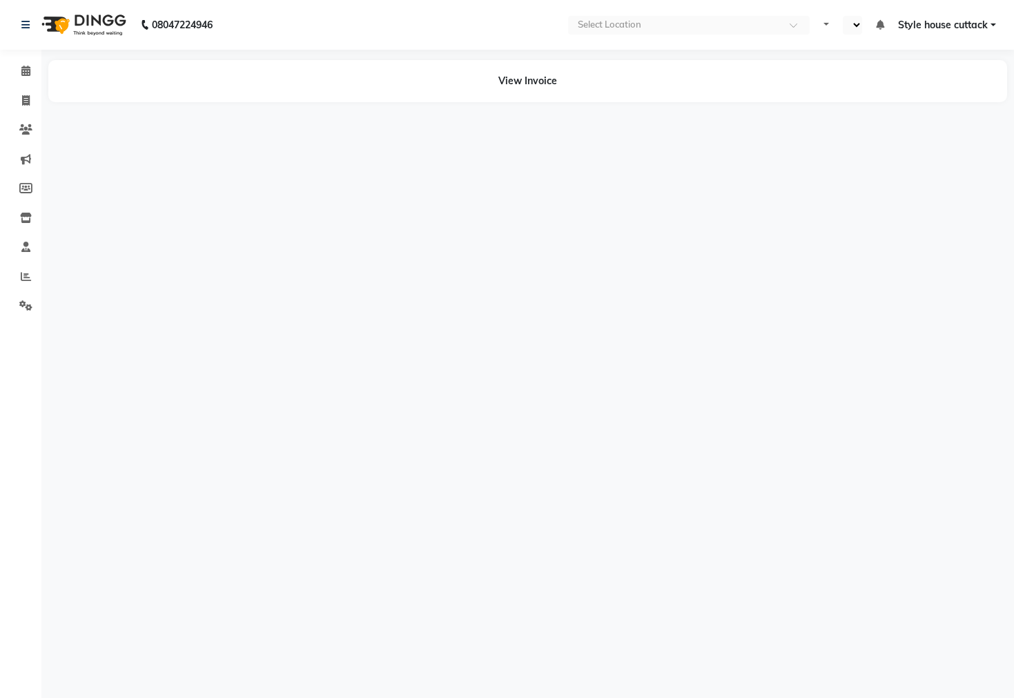
select select "en"
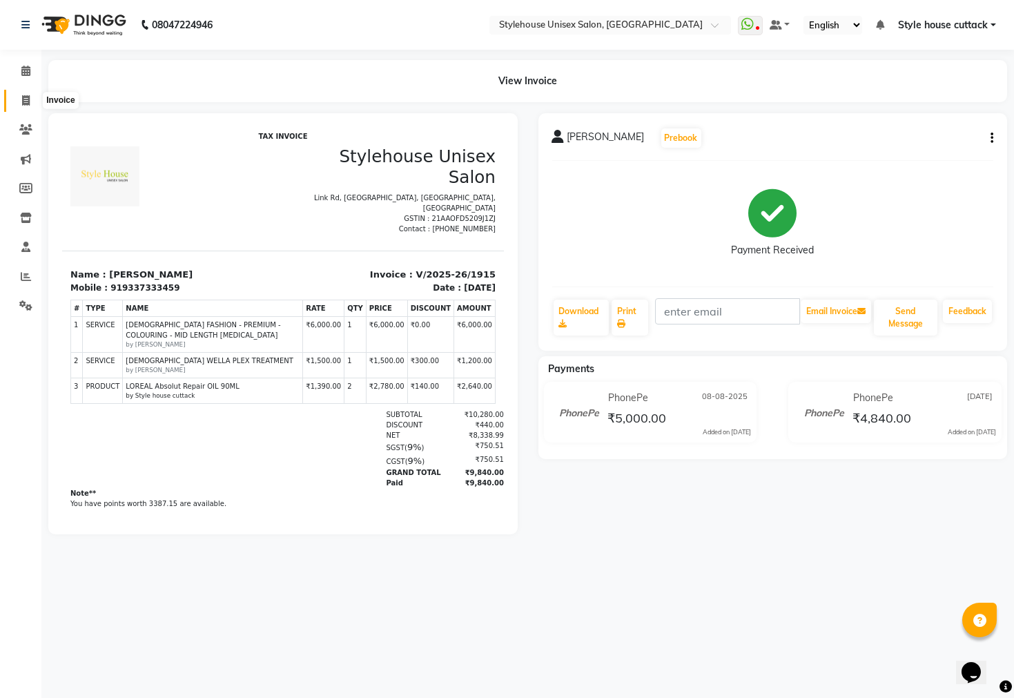
click at [23, 101] on icon at bounding box center [26, 100] width 8 height 10
select select "service"
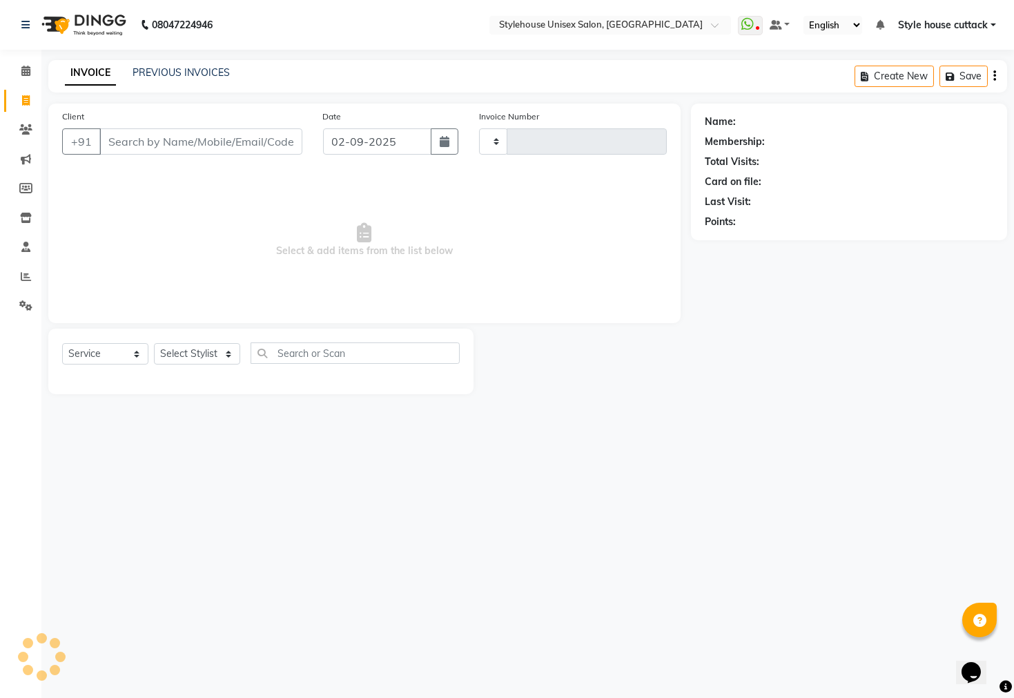
type input "2288"
select select "4222"
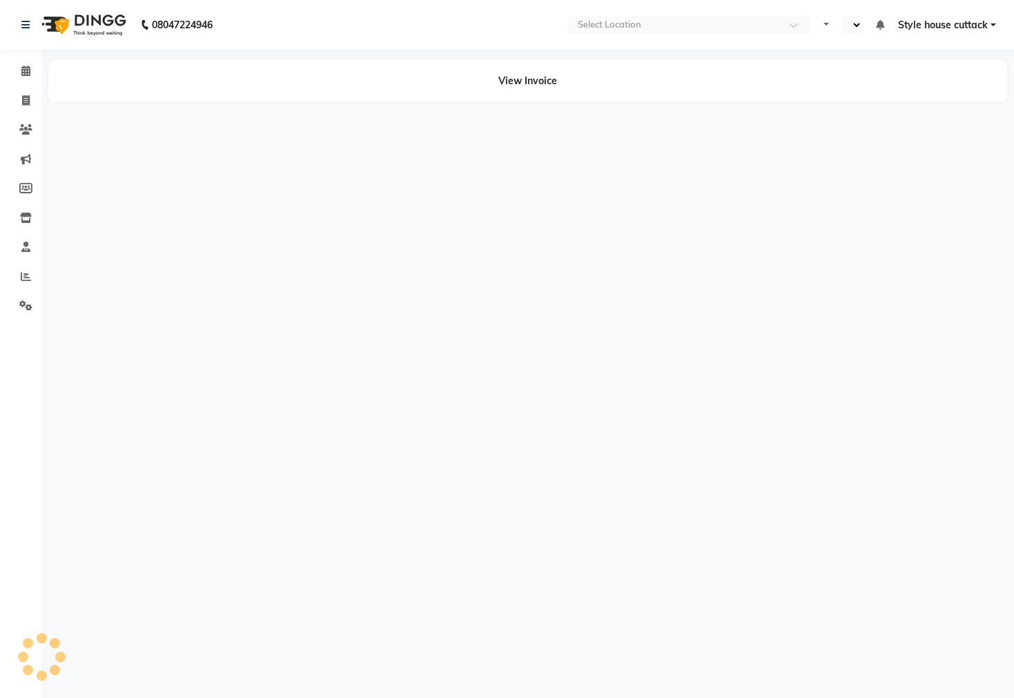
select select "en"
